Goal: Navigation & Orientation: Go to known website

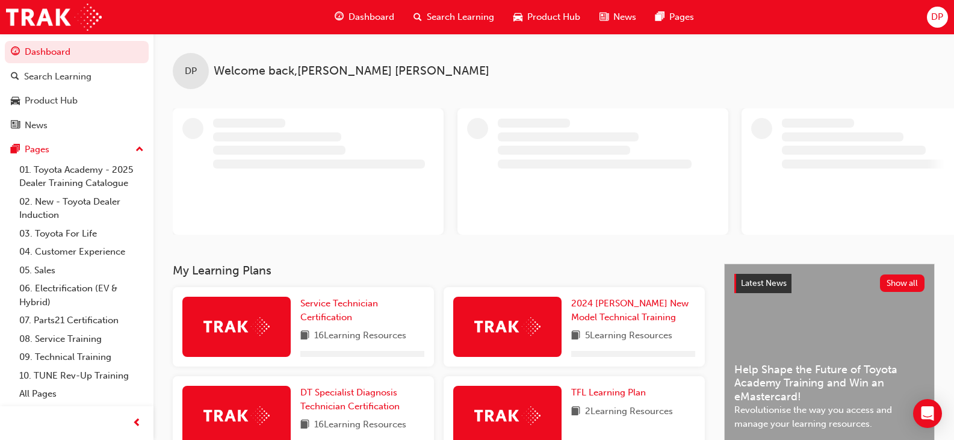
click at [933, 17] on span "DP" at bounding box center [937, 17] width 12 height 14
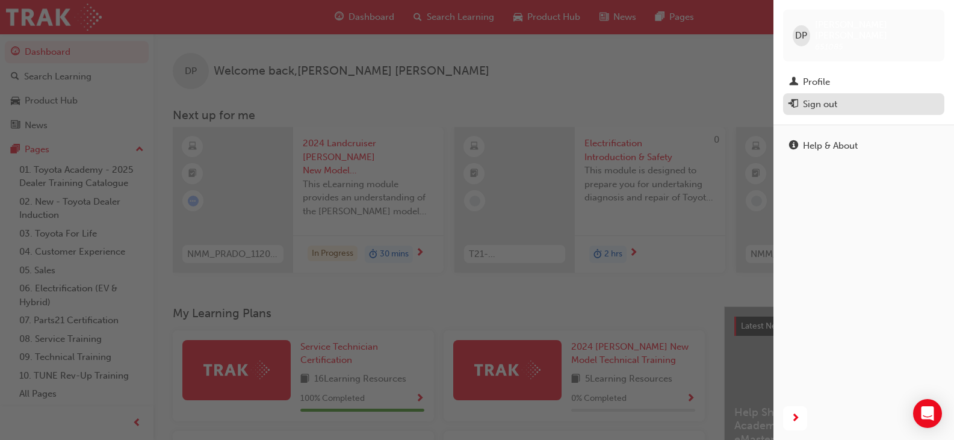
click at [837, 102] on button "Sign out" at bounding box center [863, 104] width 161 height 22
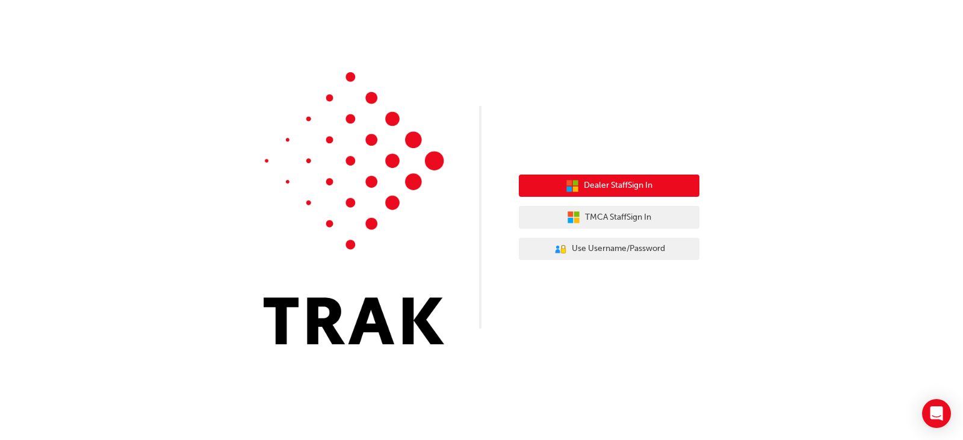
click at [628, 187] on span "Dealer Staff Sign In" at bounding box center [618, 186] width 69 height 14
